Goal: Communication & Community: Answer question/provide support

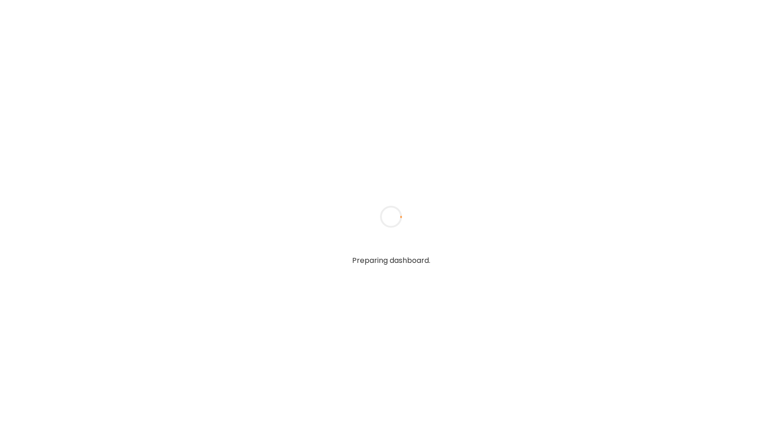
type input "**********"
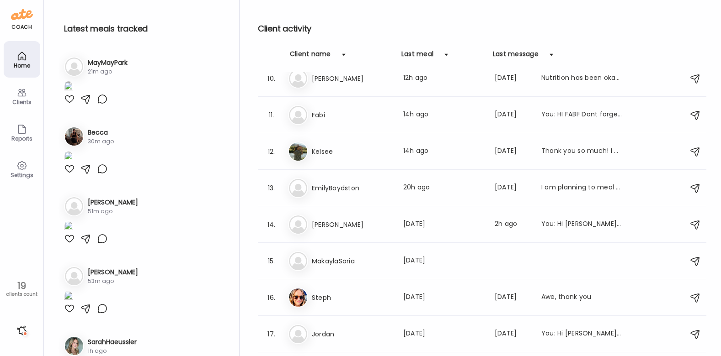
scroll to position [347, 0]
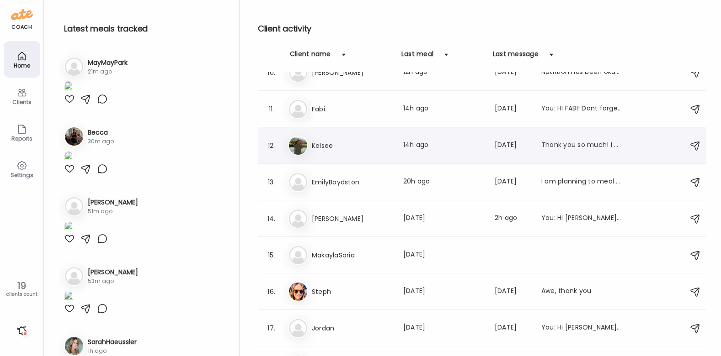
click at [359, 151] on div "Ke Kelsee Last meal: 14h ago Last message: [DATE] Thank you so much! I apprecia…" at bounding box center [483, 146] width 391 height 20
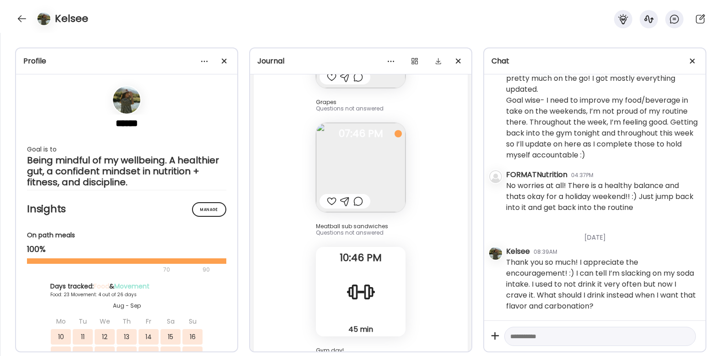
scroll to position [19979, 0]
click at [388, 259] on div "45 min Strength" at bounding box center [361, 293] width 90 height 90
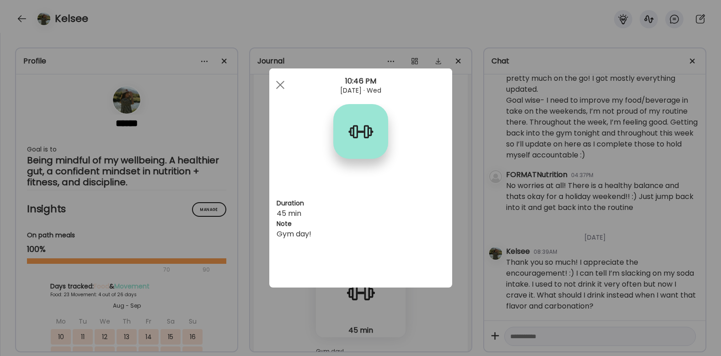
click at [460, 195] on div "Ate Coach Dashboard Wahoo! It’s official Take a moment to set up your Coach Pro…" at bounding box center [360, 178] width 721 height 356
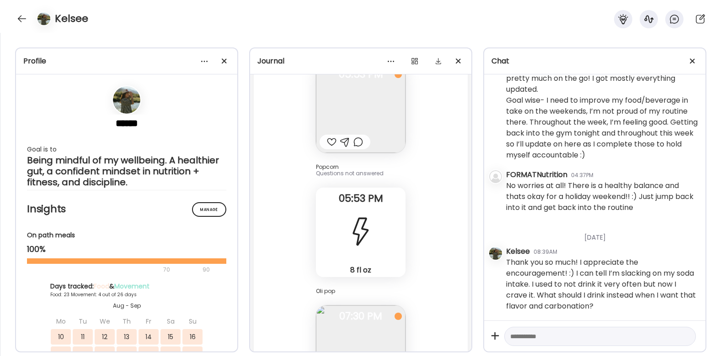
scroll to position [17770, 0]
click at [378, 208] on div "8 fl oz Caffeine" at bounding box center [361, 236] width 90 height 90
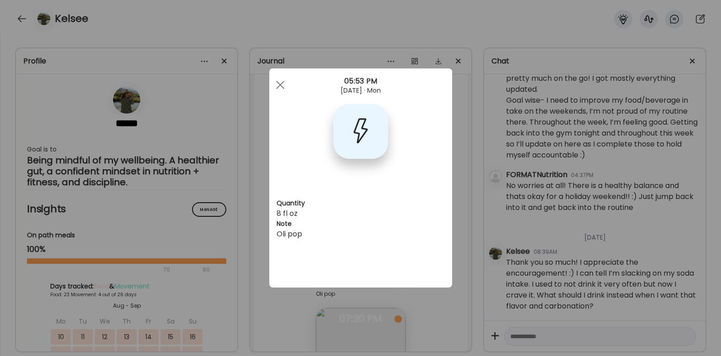
click at [468, 187] on div "Ate Coach Dashboard Wahoo! It’s official Take a moment to set up your Coach Pro…" at bounding box center [360, 178] width 721 height 356
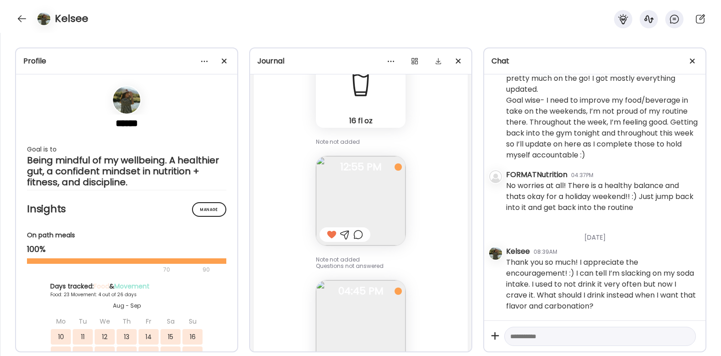
scroll to position [13861, 0]
click at [378, 165] on img at bounding box center [361, 201] width 90 height 90
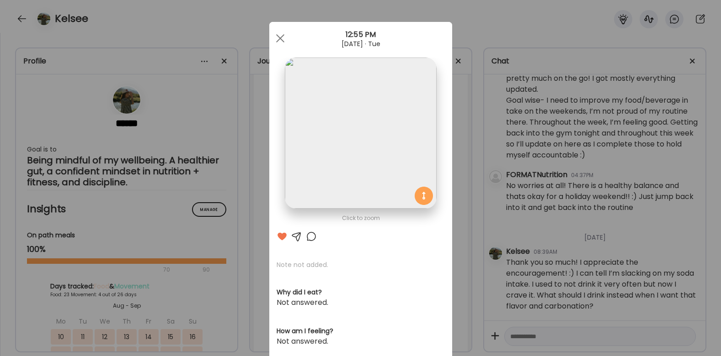
click at [468, 176] on div "Ate Coach Dashboard Wahoo! It’s official Take a moment to set up your Coach Pro…" at bounding box center [360, 178] width 721 height 356
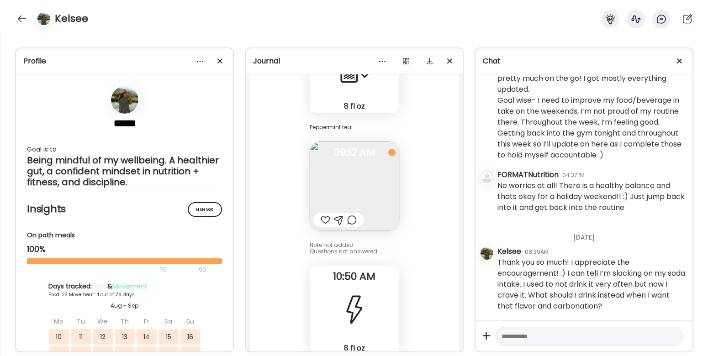
scroll to position [802, 0]
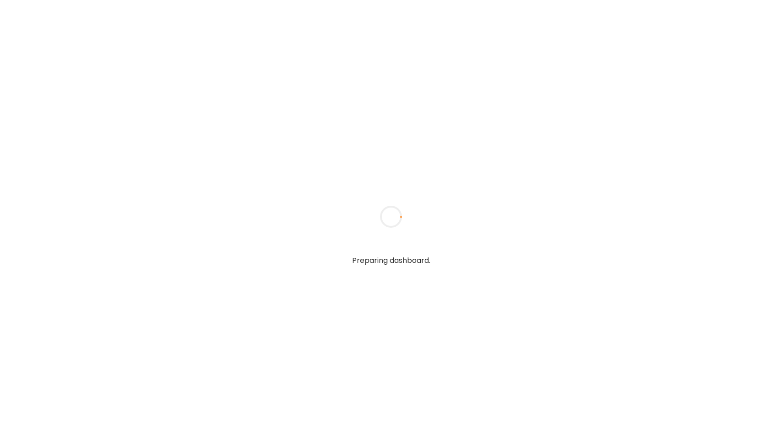
type input "**********"
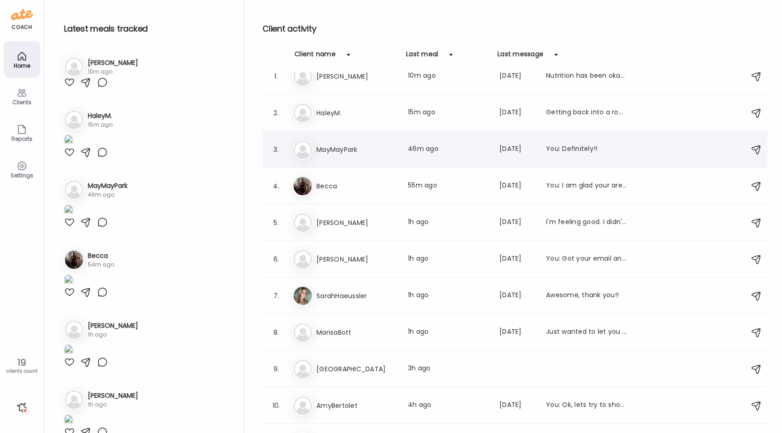
scroll to position [19, 0]
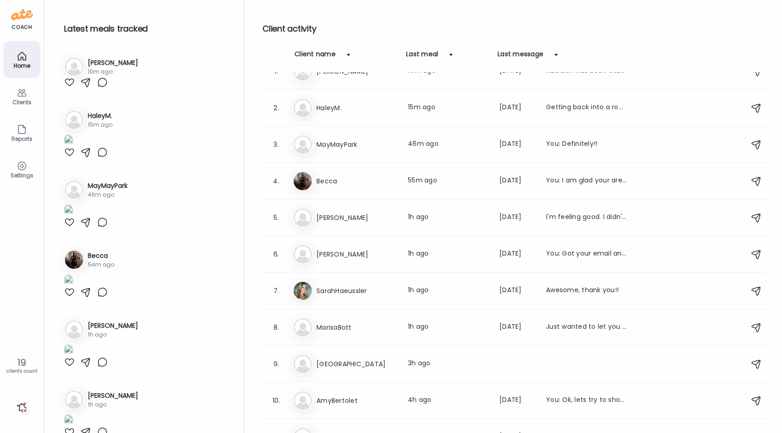
click at [27, 100] on div "Clients" at bounding box center [21, 102] width 33 height 6
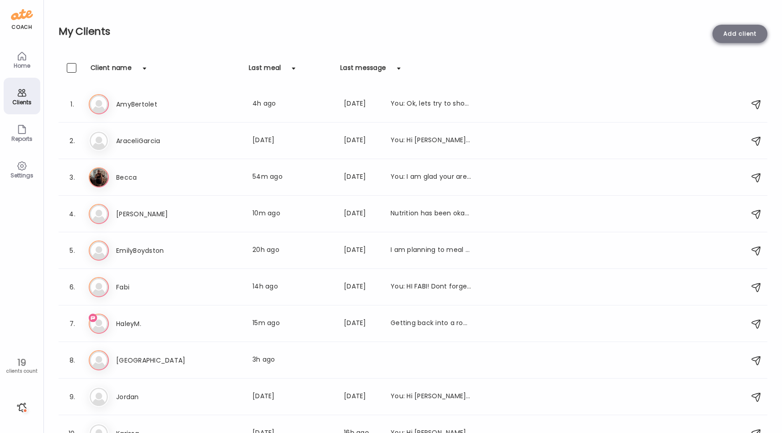
click at [755, 37] on div "Add client" at bounding box center [739, 34] width 55 height 18
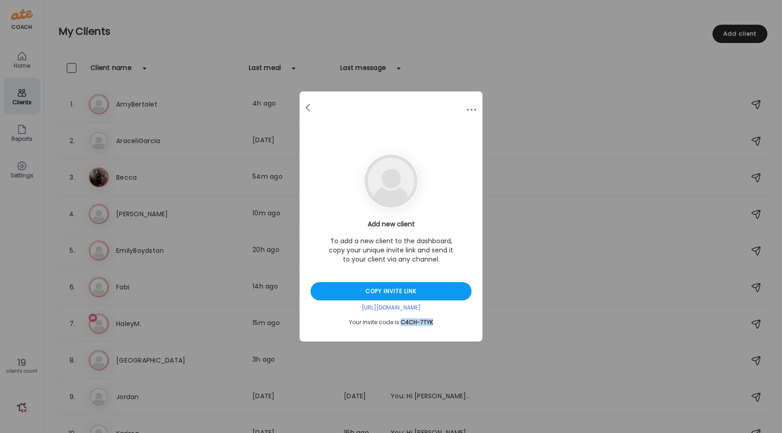
drag, startPoint x: 433, startPoint y: 324, endPoint x: 399, endPoint y: 324, distance: 33.4
click at [399, 324] on div "Your invite code is: C4CH-7TYK" at bounding box center [390, 322] width 161 height 7
click at [308, 108] on span at bounding box center [307, 106] width 5 height 5
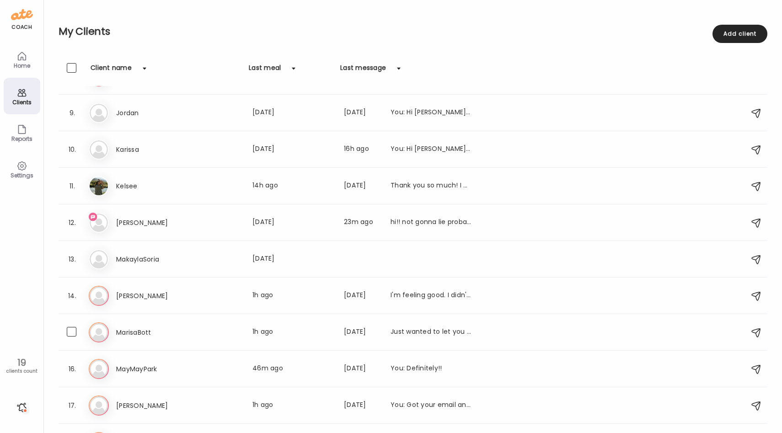
scroll to position [0, 0]
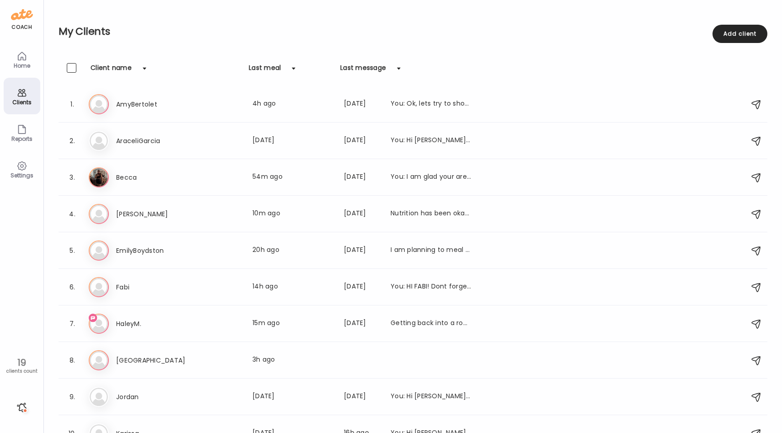
click at [28, 91] on div "Clients" at bounding box center [22, 96] width 37 height 37
click at [23, 99] on div "Clients" at bounding box center [21, 102] width 33 height 6
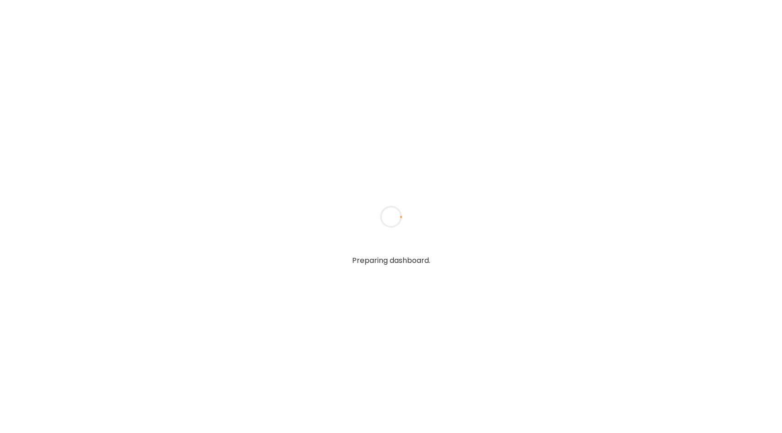
type input "**********"
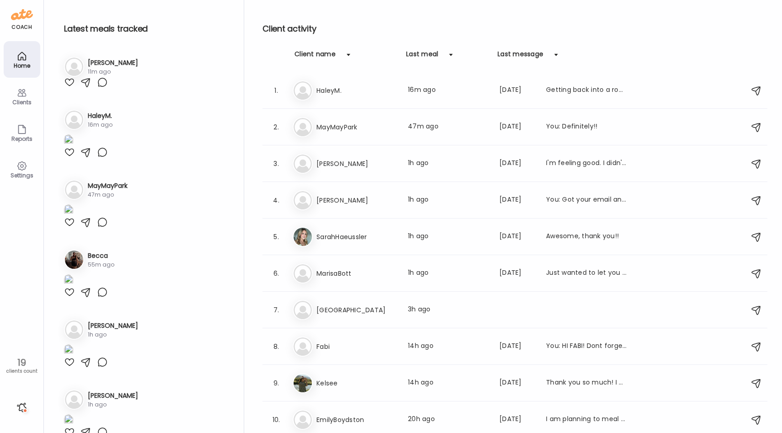
click at [21, 361] on div "19" at bounding box center [21, 362] width 37 height 11
click at [21, 100] on div "Clients" at bounding box center [21, 102] width 33 height 6
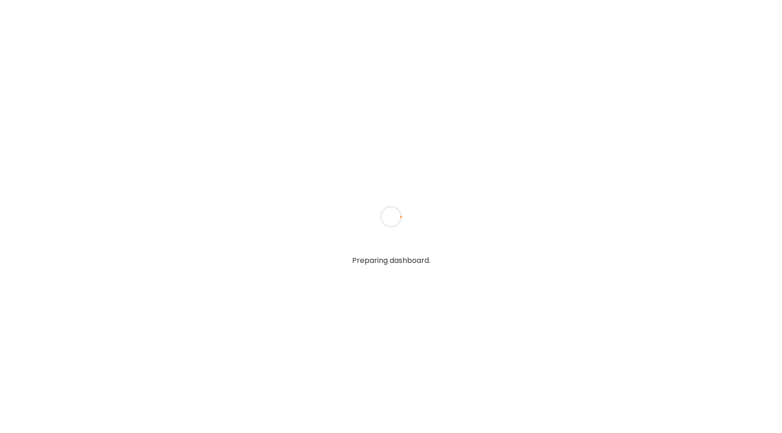
type input "**********"
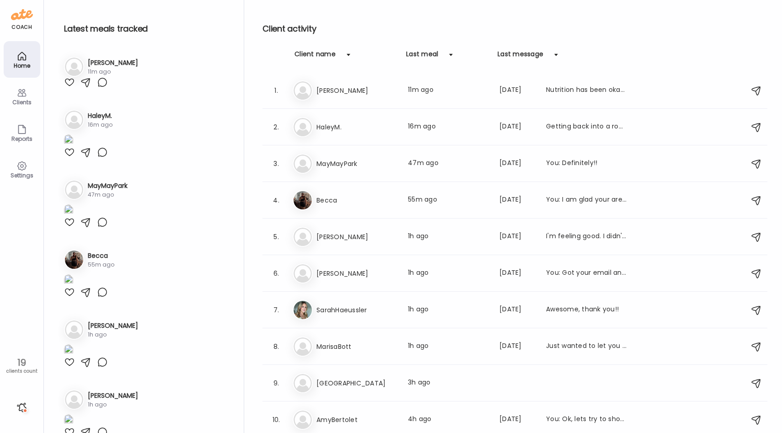
click at [19, 95] on icon at bounding box center [21, 92] width 11 height 11
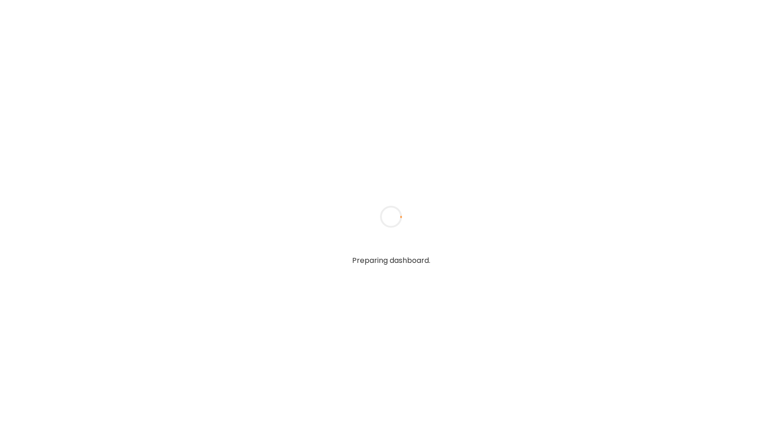
type input "**********"
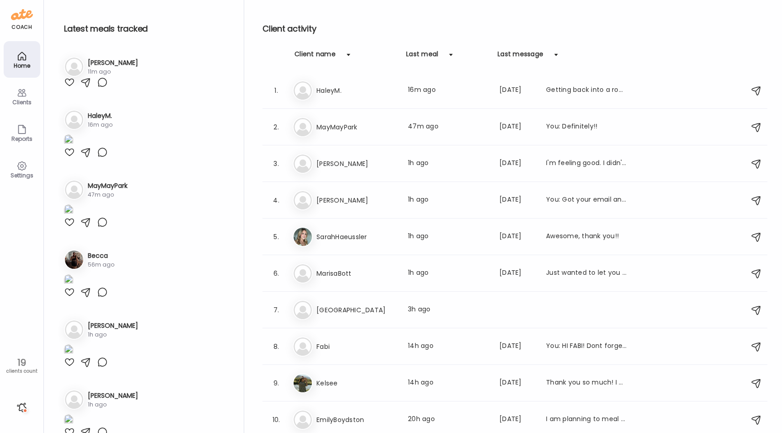
click at [18, 101] on div "Clients" at bounding box center [21, 102] width 33 height 6
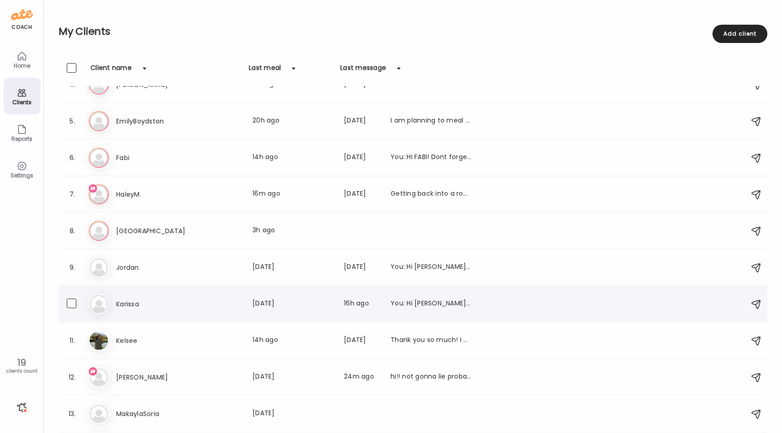
scroll to position [173, 0]
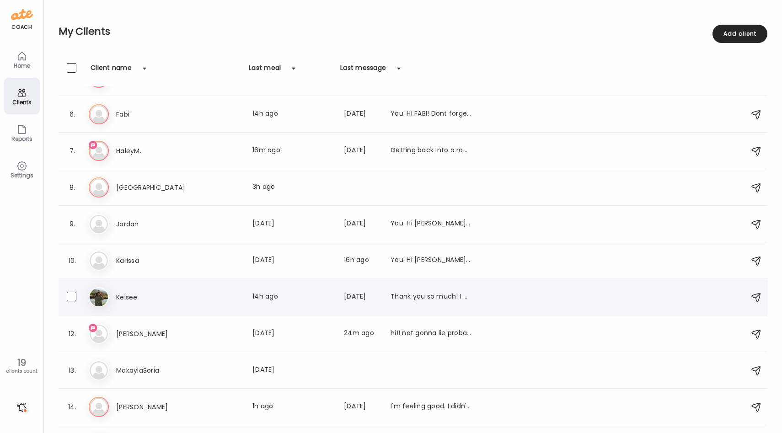
click at [193, 287] on div "Ke Kelsee Last meal: 14h ago Last message: [DATE] Thank you so much! I apprecia…" at bounding box center [414, 297] width 651 height 20
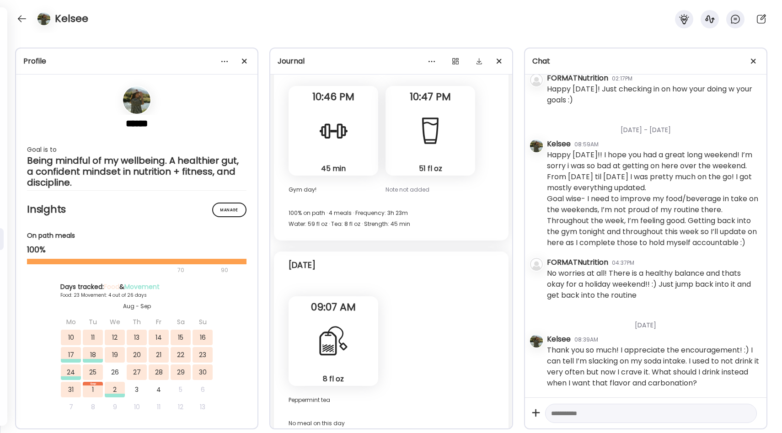
scroll to position [861, 0]
click at [28, 22] on div at bounding box center [22, 18] width 15 height 15
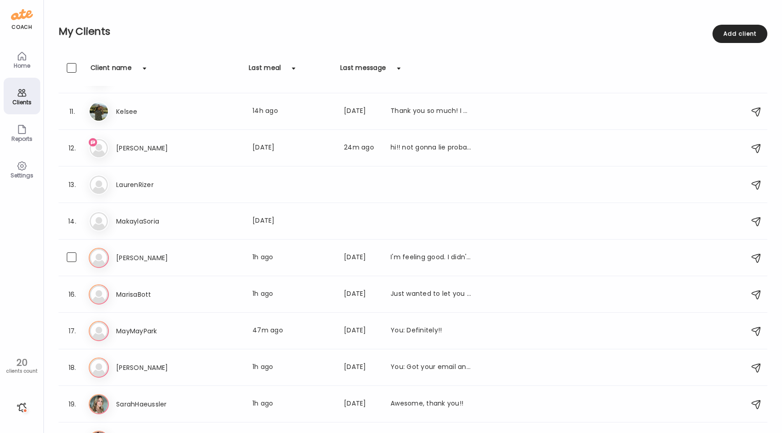
scroll to position [383, 0]
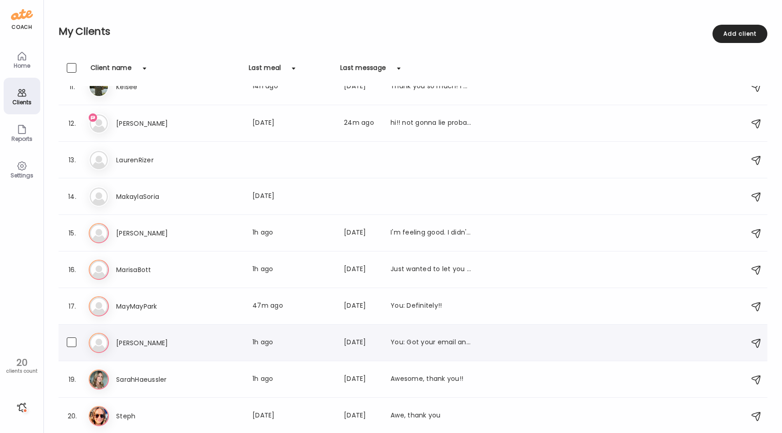
click at [162, 353] on div "18. sa [PERSON_NAME] Last meal: 1h ago Last message: [DATE] You: Got your email…" at bounding box center [412, 342] width 708 height 37
click at [275, 327] on div "18. sa [PERSON_NAME] Last meal: 1h ago Last message: [DATE] You: Got your email…" at bounding box center [412, 342] width 708 height 37
click at [207, 336] on div "sa [PERSON_NAME] Last meal: 1h ago Last message: [DATE] You: Got your email and…" at bounding box center [414, 343] width 651 height 20
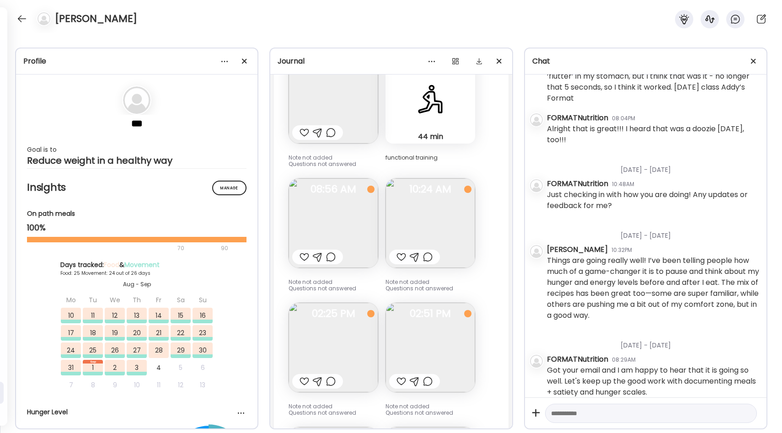
scroll to position [35974, 0]
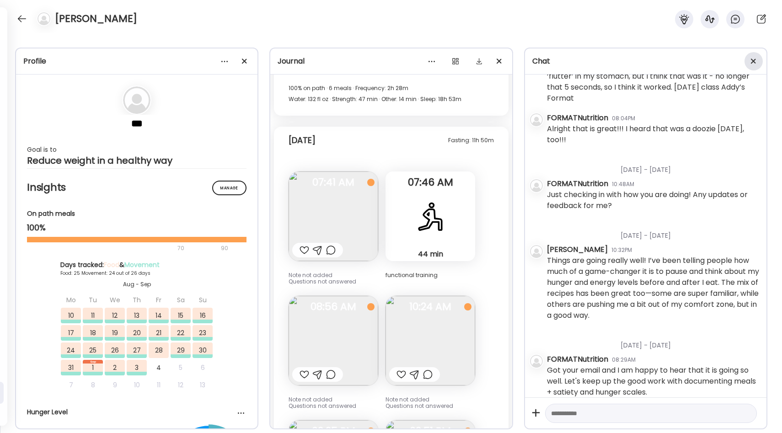
click at [753, 62] on div at bounding box center [753, 61] width 18 height 18
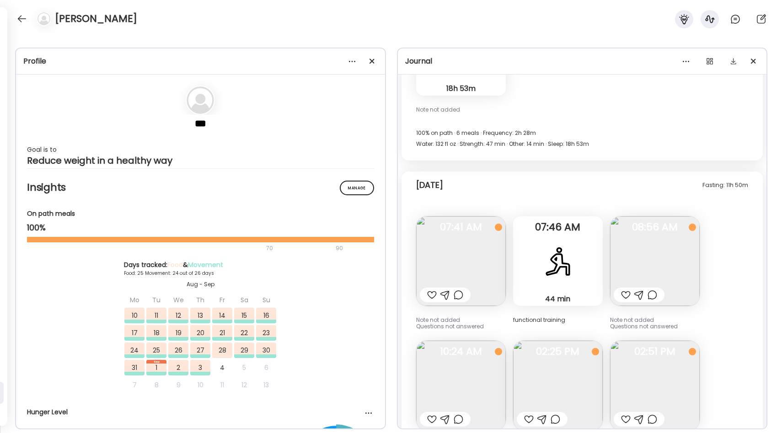
scroll to position [26594, 0]
click at [374, 61] on div at bounding box center [372, 61] width 18 height 18
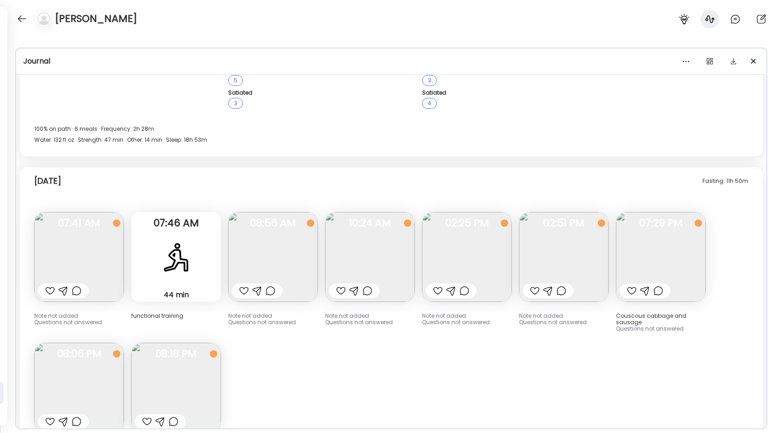
scroll to position [15444, 0]
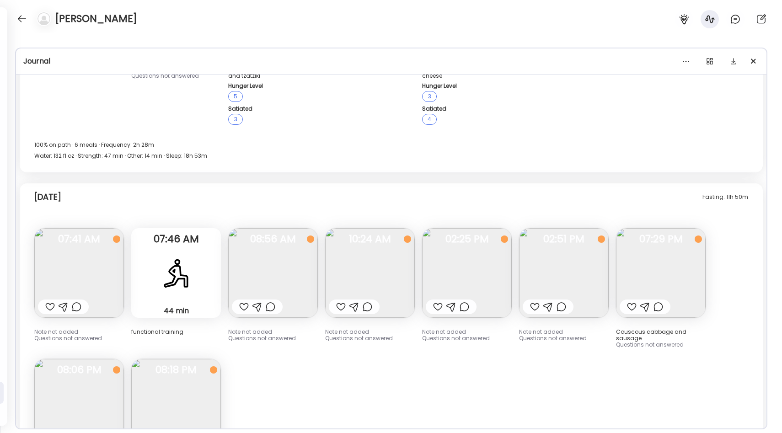
click at [645, 228] on img at bounding box center [661, 273] width 90 height 90
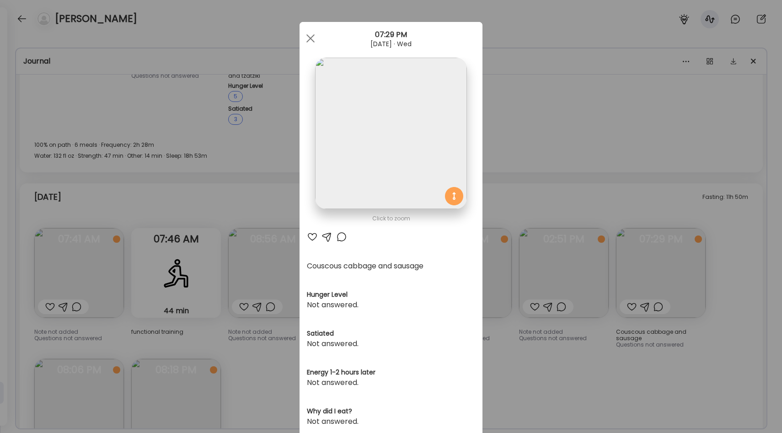
click at [550, 277] on div "Ate Coach Dashboard Wahoo! It’s official Take a moment to set up your Coach Pro…" at bounding box center [391, 216] width 782 height 433
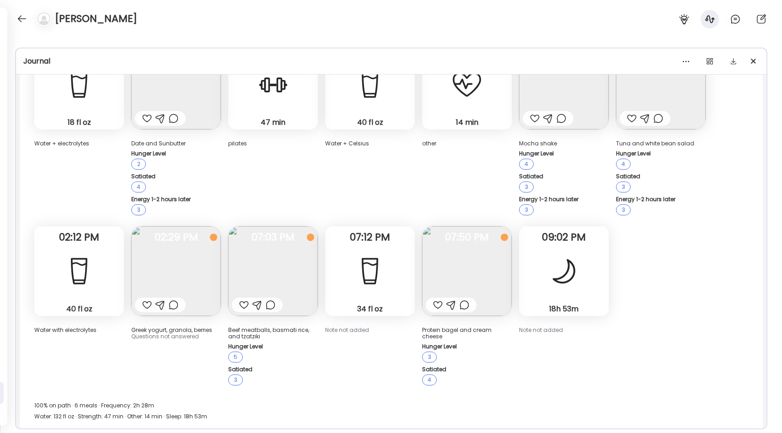
scroll to position [15170, 0]
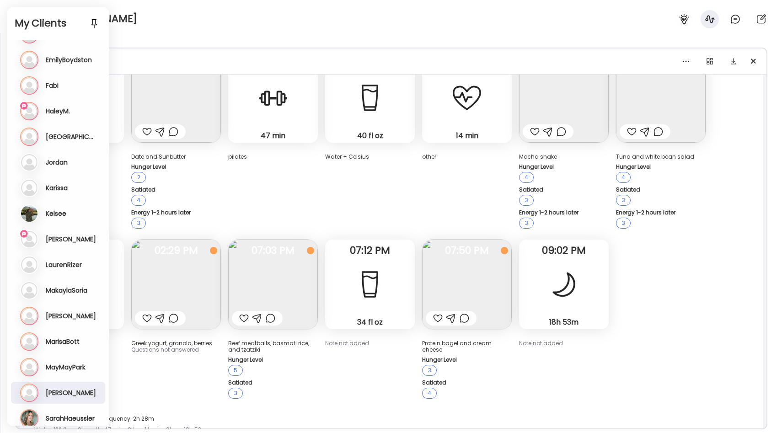
click at [171, 37] on div "Profile *** Goal is to Reduce weight in a healthy way Manage Insights On path m…" at bounding box center [391, 233] width 782 height 400
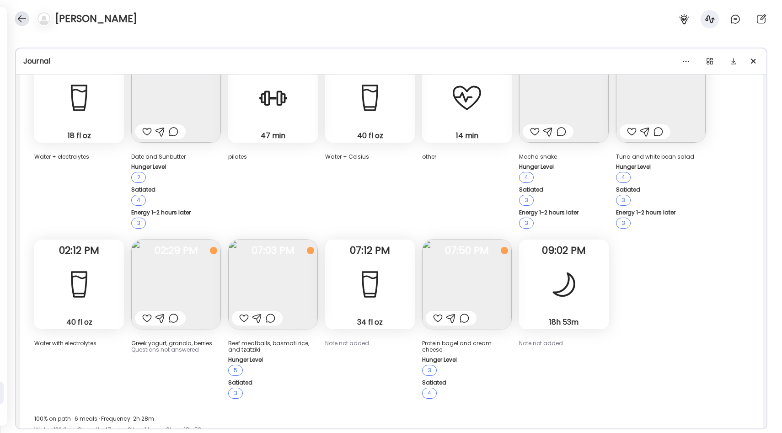
click at [22, 14] on div at bounding box center [22, 18] width 15 height 15
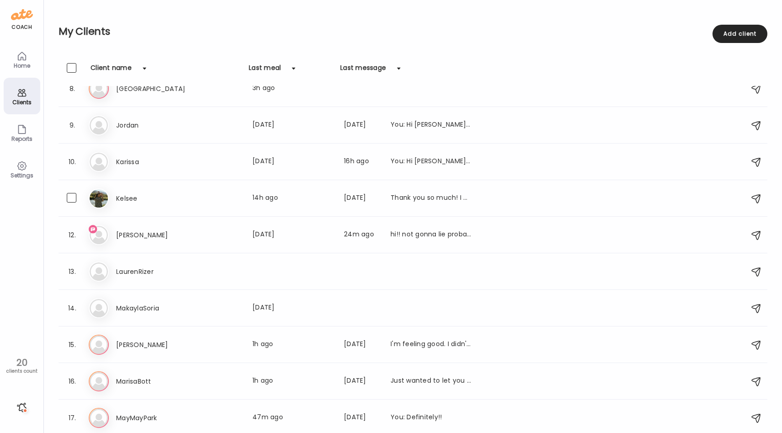
scroll to position [383, 0]
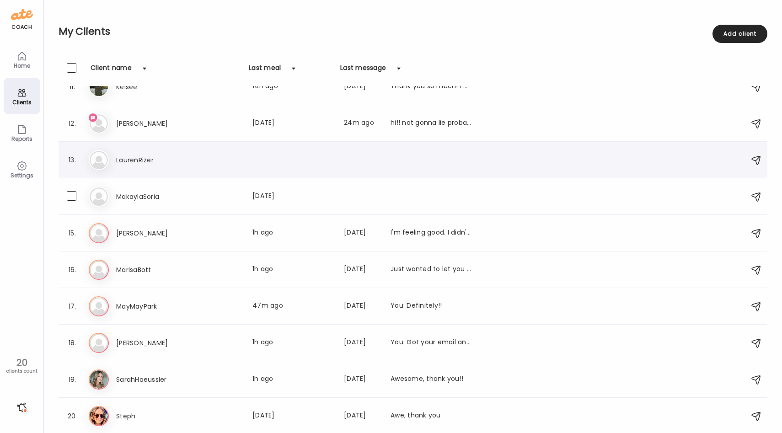
click at [229, 163] on div "LaurenRizer" at bounding box center [293, 159] width 355 height 11
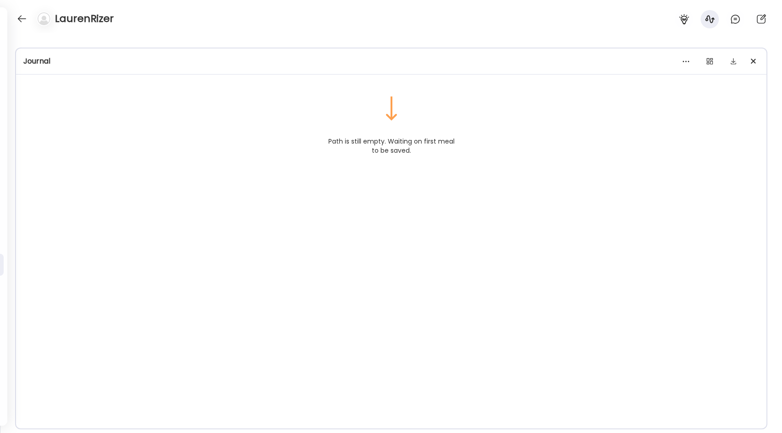
scroll to position [0, 0]
click at [684, 17] on icon at bounding box center [683, 19] width 11 height 11
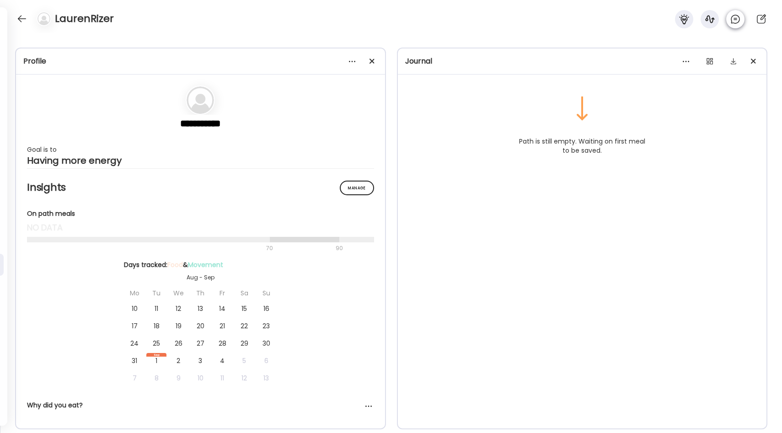
click at [736, 16] on icon at bounding box center [734, 19] width 11 height 11
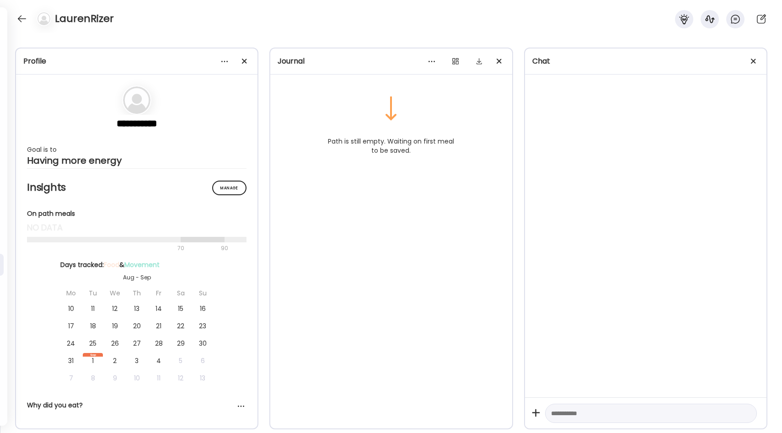
click at [567, 410] on textarea at bounding box center [642, 413] width 183 height 11
type textarea "**********"
click at [17, 23] on div at bounding box center [22, 18] width 15 height 15
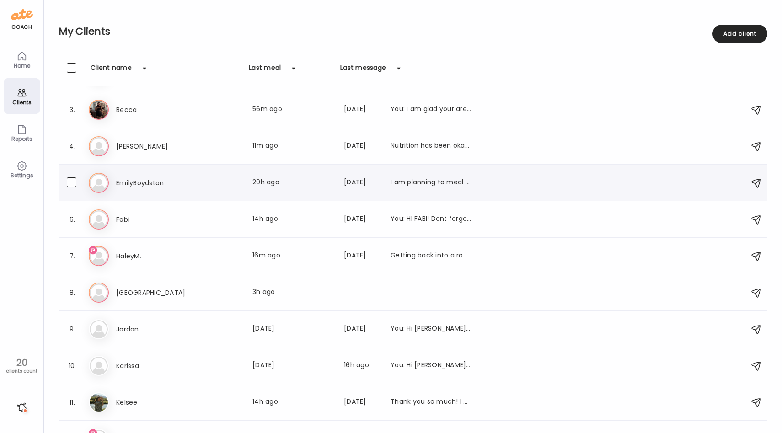
scroll to position [75, 0]
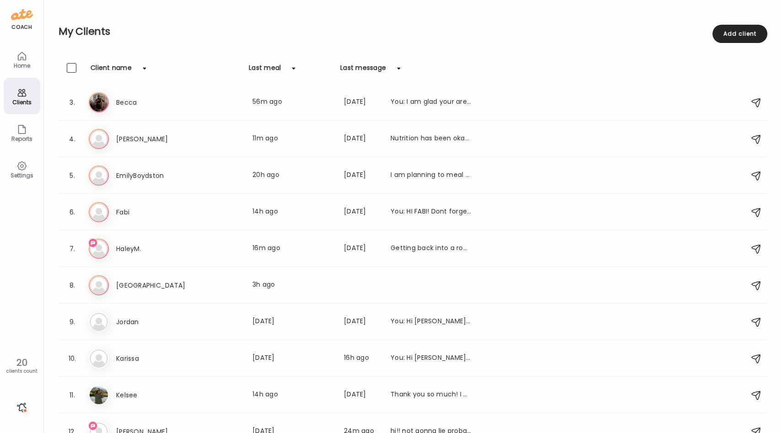
click at [323, 26] on h2 "My Clients" at bounding box center [412, 32] width 708 height 14
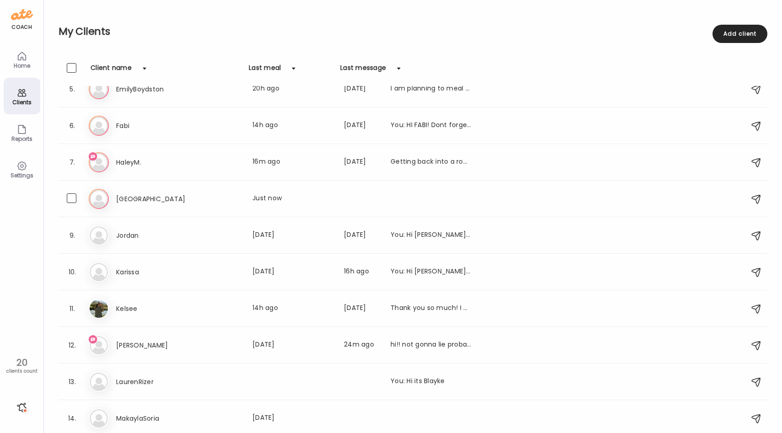
scroll to position [141, 0]
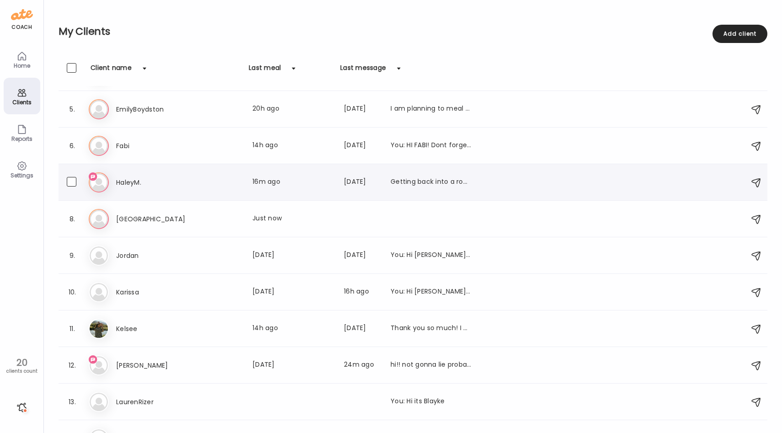
click at [239, 184] on div "HaleyM. Last meal: 16m ago Last message: [DATE] Getting back into a routine for…" at bounding box center [293, 182] width 355 height 11
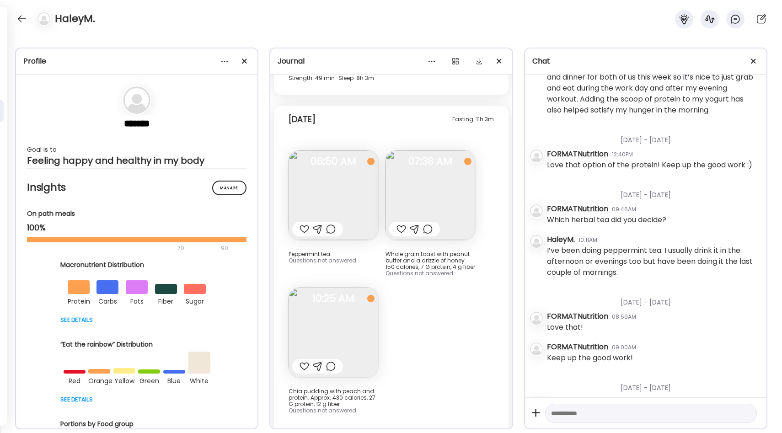
scroll to position [1329, 0]
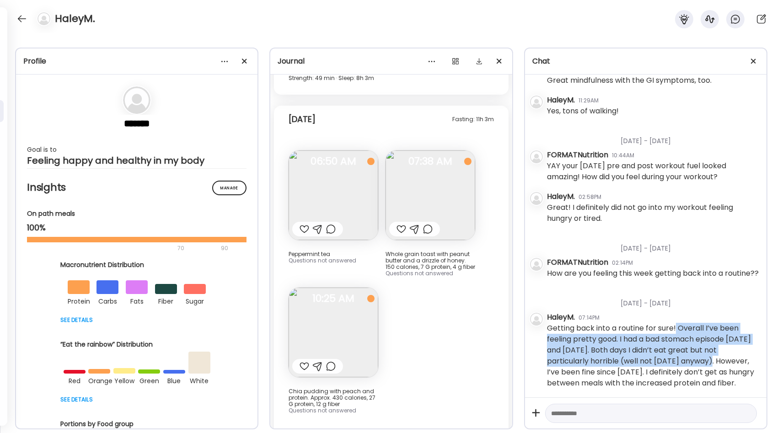
drag, startPoint x: 676, startPoint y: 318, endPoint x: 671, endPoint y: 344, distance: 26.9
click at [671, 344] on div "Getting back into a routine for sure! Overall I’ve been feeling pretty good. I …" at bounding box center [653, 356] width 212 height 66
click at [651, 334] on div "Getting back into a routine for sure! Overall I’ve been feeling pretty good. I …" at bounding box center [653, 356] width 212 height 66
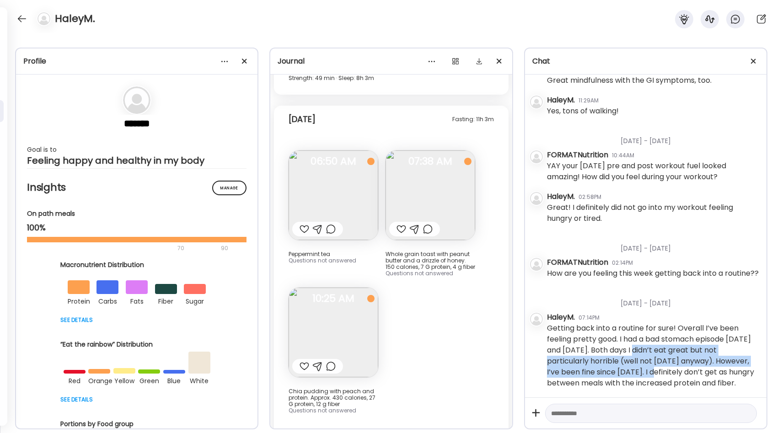
drag, startPoint x: 639, startPoint y: 340, endPoint x: 631, endPoint y: 364, distance: 25.4
click at [631, 364] on div "Getting back into a routine for sure! Overall I’ve been feeling pretty good. I …" at bounding box center [653, 356] width 212 height 66
click at [627, 363] on div "Getting back into a routine for sure! Overall I’ve been feeling pretty good. I …" at bounding box center [653, 356] width 212 height 66
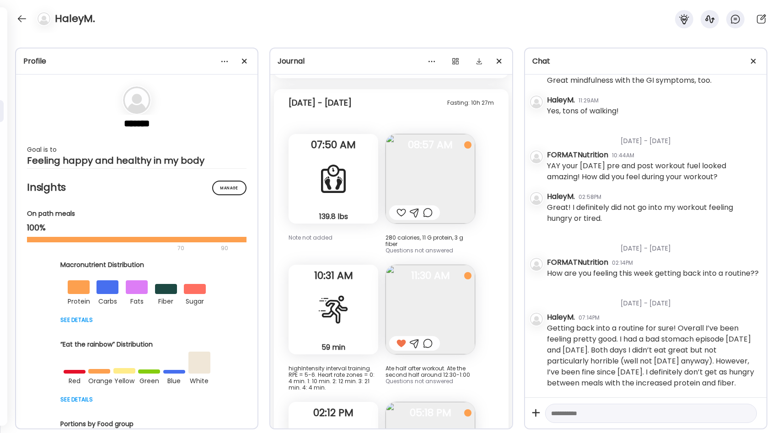
scroll to position [12708, 0]
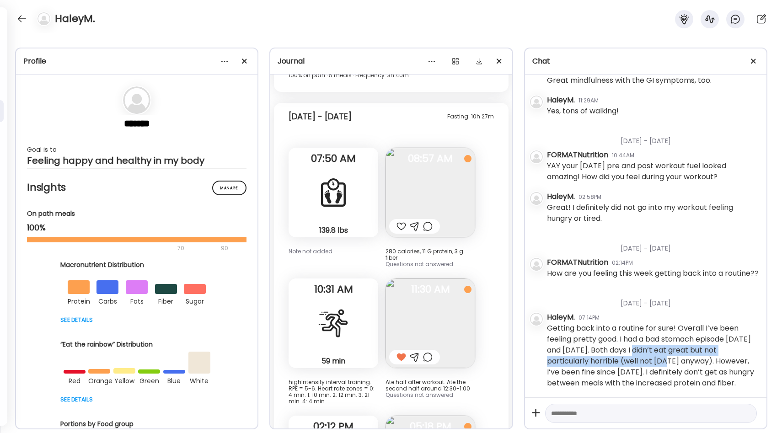
drag, startPoint x: 640, startPoint y: 340, endPoint x: 640, endPoint y: 348, distance: 8.7
click at [640, 348] on div "Getting back into a routine for sure! Overall I’ve been feeling pretty good. I …" at bounding box center [653, 356] width 212 height 66
click at [635, 354] on div "Getting back into a routine for sure! Overall I’ve been feeling pretty good. I …" at bounding box center [653, 356] width 212 height 66
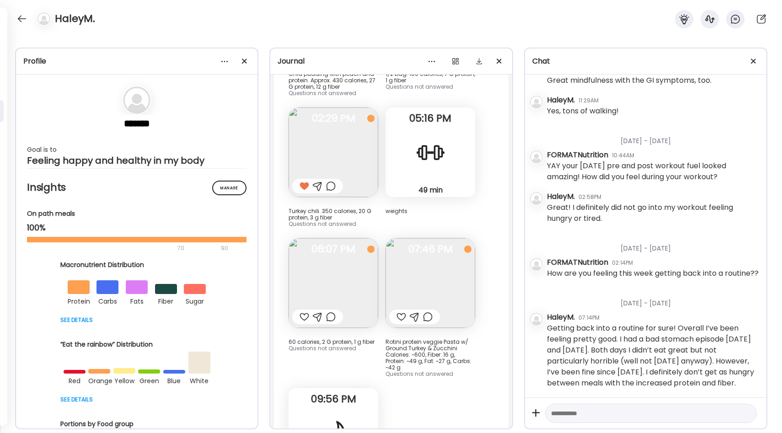
scroll to position [16136, 0]
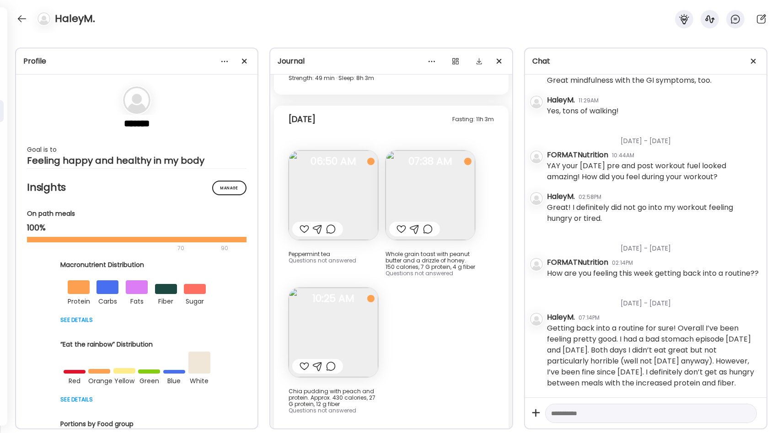
click at [599, 419] on div at bounding box center [651, 414] width 212 height 20
click at [595, 416] on textarea at bounding box center [642, 413] width 183 height 11
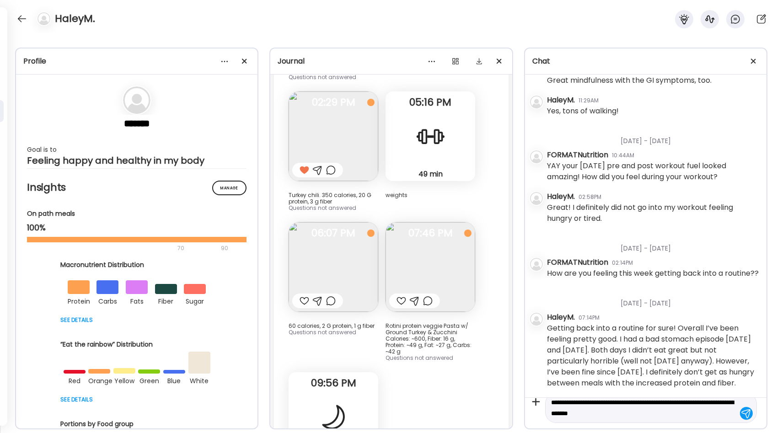
scroll to position [15702, 0]
click at [431, 253] on img at bounding box center [430, 269] width 90 height 90
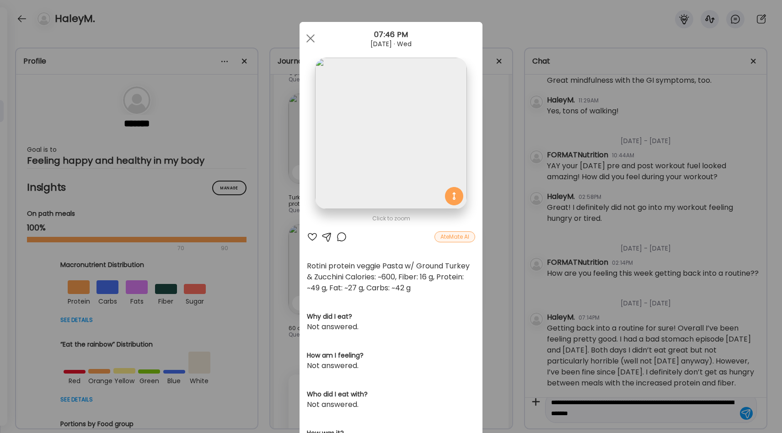
type textarea "**********"
click at [489, 231] on div "Ate Coach Dashboard Wahoo! It’s official Take a moment to set up your Coach Pro…" at bounding box center [391, 216] width 782 height 433
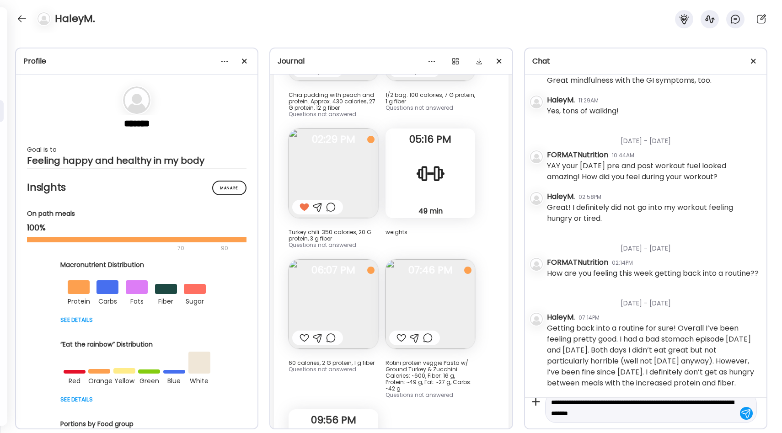
scroll to position [15665, 0]
click at [350, 159] on img at bounding box center [333, 176] width 90 height 90
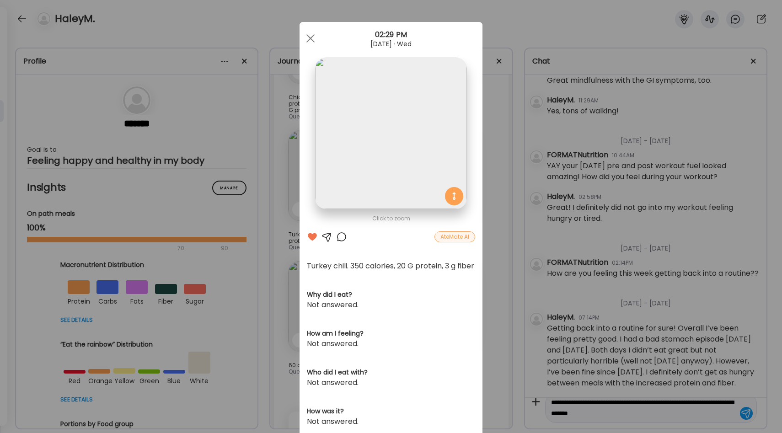
click at [503, 215] on div "Ate Coach Dashboard Wahoo! It’s official Take a moment to set up your Coach Pro…" at bounding box center [391, 216] width 782 height 433
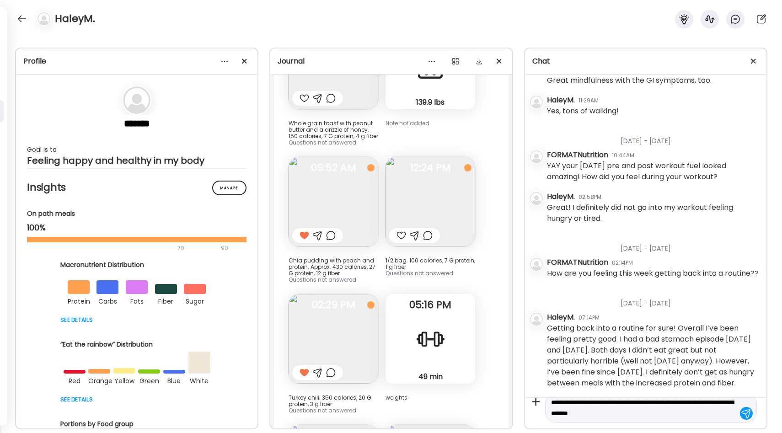
scroll to position [15493, 0]
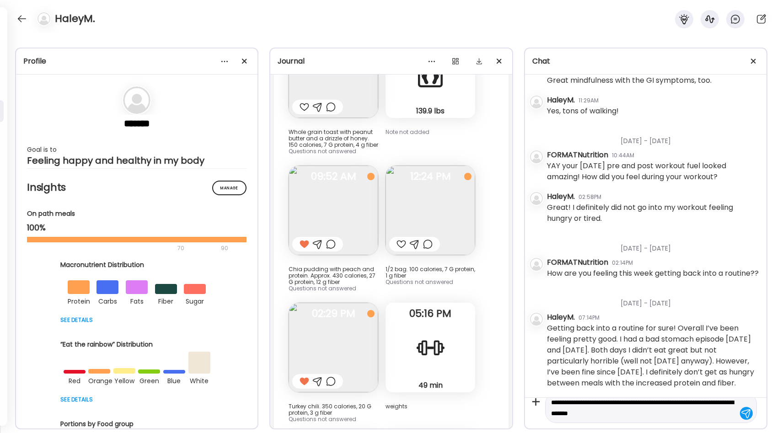
click at [365, 165] on img at bounding box center [333, 210] width 90 height 90
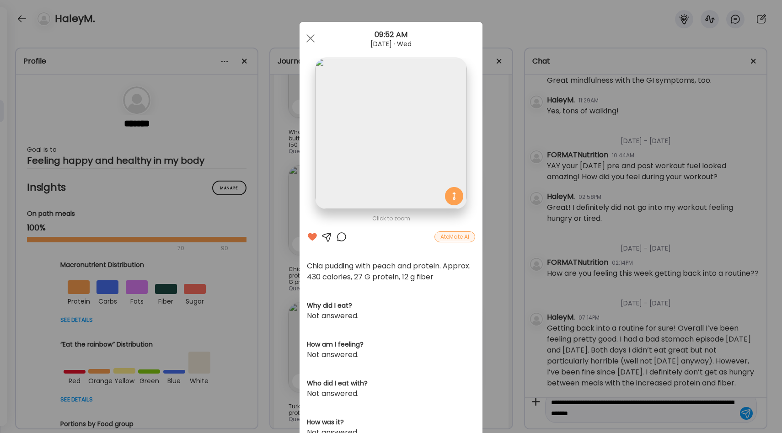
click at [495, 204] on div "Ate Coach Dashboard Wahoo! It’s official Take a moment to set up your Coach Pro…" at bounding box center [391, 216] width 782 height 433
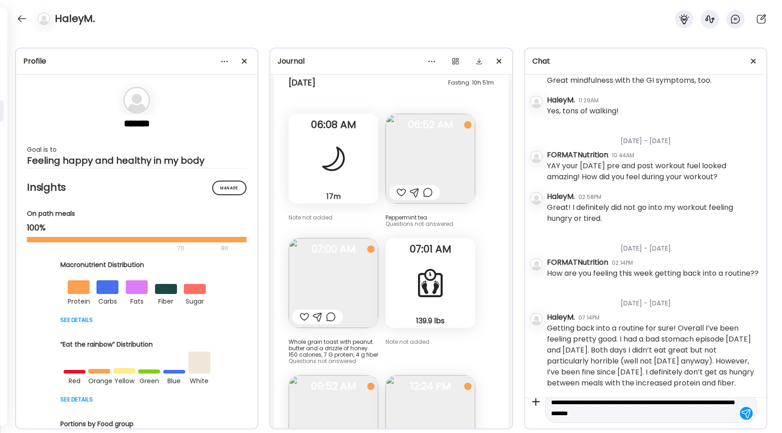
scroll to position [15283, 0]
click at [341, 153] on div "17m Sleep" at bounding box center [333, 159] width 90 height 90
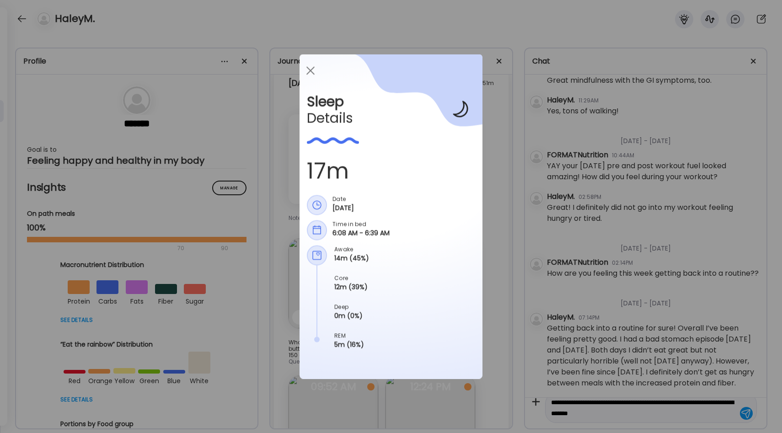
click at [488, 216] on div "Ate Coach Dashboard Wahoo! It’s official Take a moment to set up your Coach Pro…" at bounding box center [391, 216] width 782 height 433
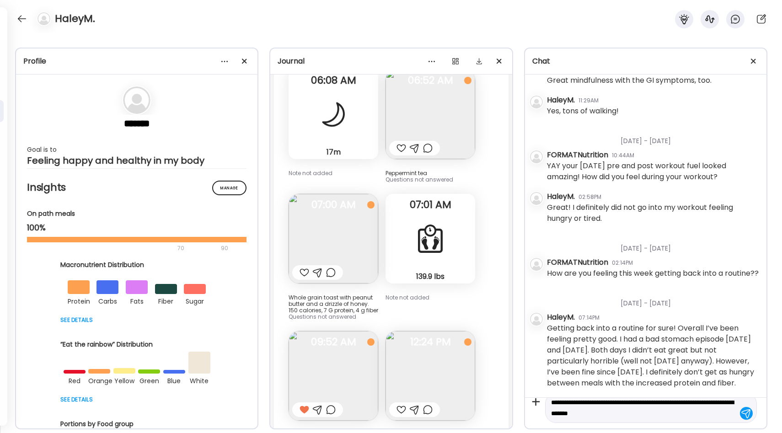
scroll to position [15335, 0]
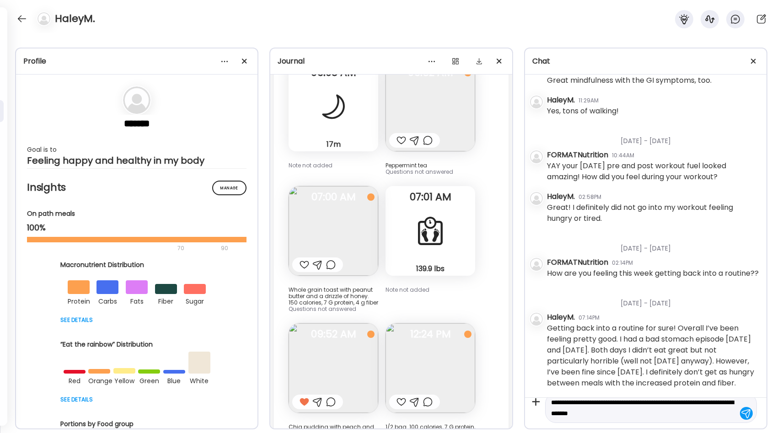
click at [339, 194] on img at bounding box center [333, 231] width 90 height 90
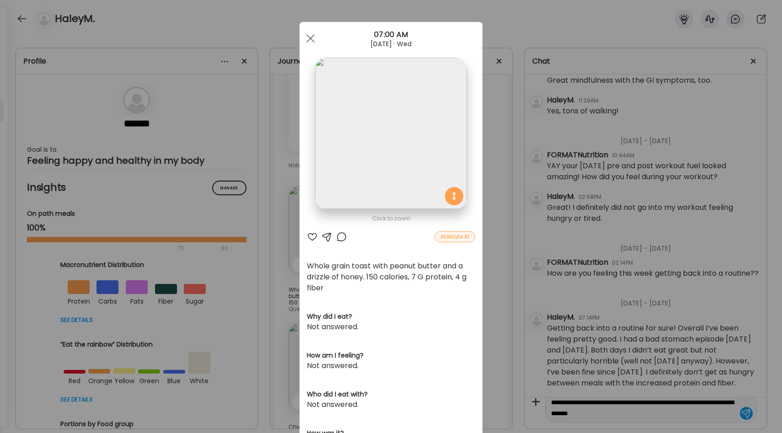
click at [494, 237] on div "Ate Coach Dashboard Wahoo! It’s official Take a moment to set up your Coach Pro…" at bounding box center [391, 216] width 782 height 433
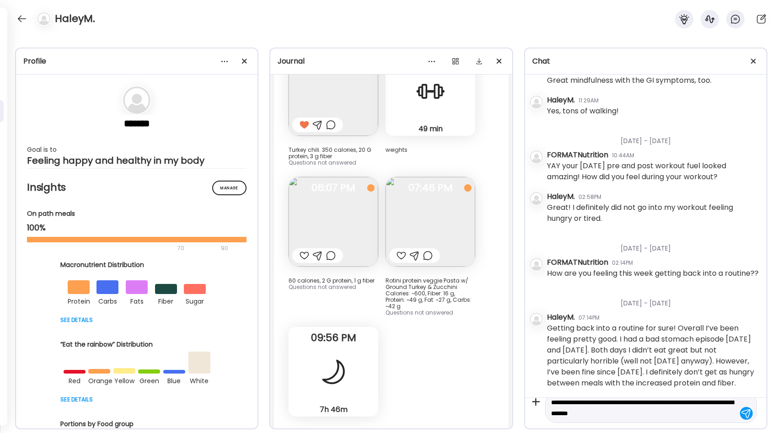
scroll to position [15747, 0]
click at [742, 414] on div at bounding box center [745, 413] width 13 height 13
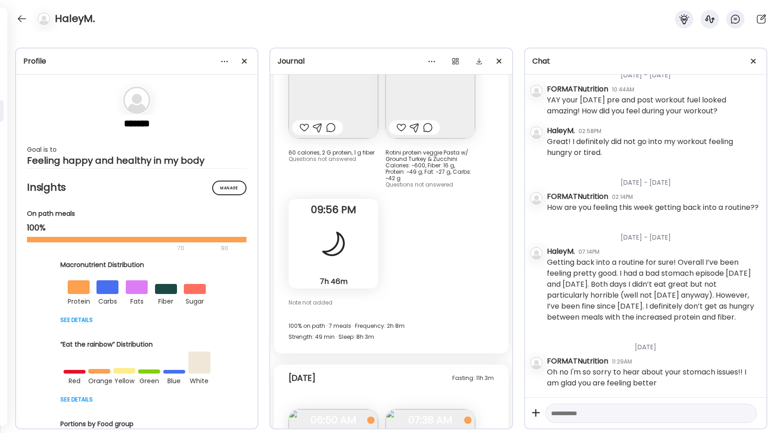
scroll to position [16136, 0]
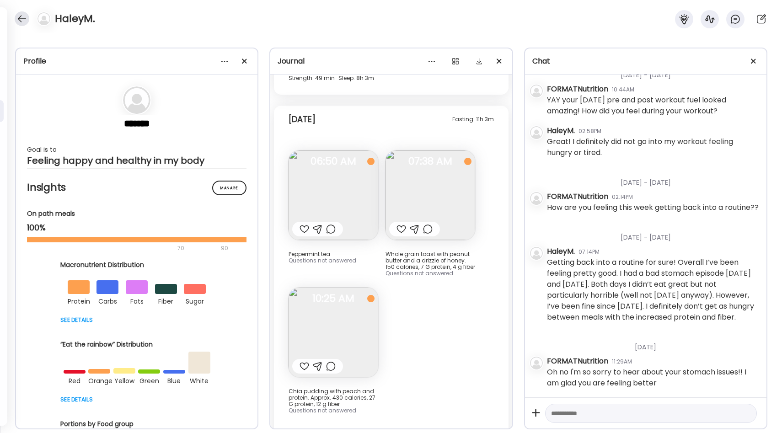
click at [17, 18] on div at bounding box center [22, 18] width 15 height 15
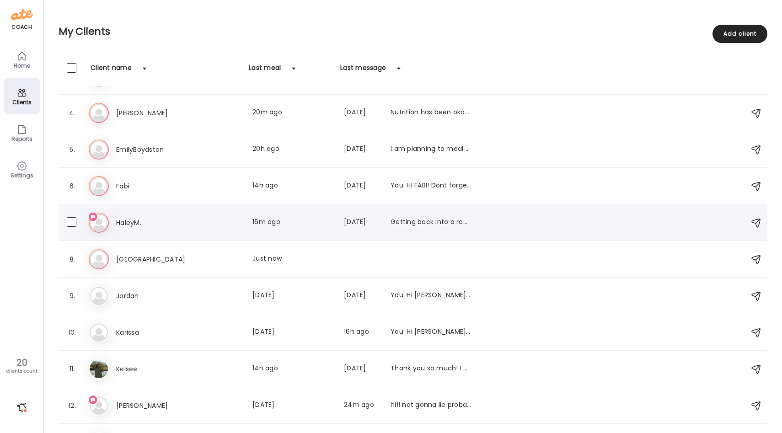
click at [94, 218] on use at bounding box center [93, 217] width 8 height 8
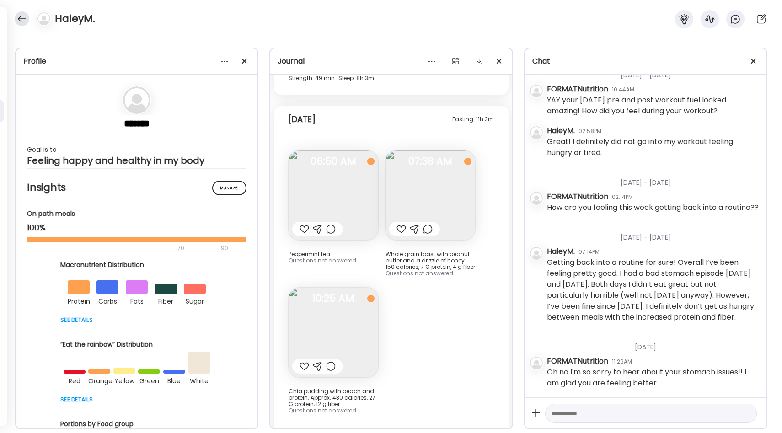
click at [22, 18] on div at bounding box center [22, 18] width 15 height 15
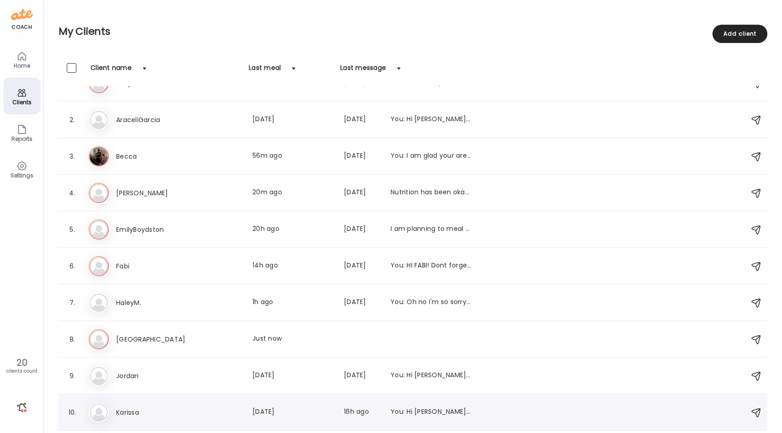
scroll to position [0, 0]
